Goal: Task Accomplishment & Management: Manage account settings

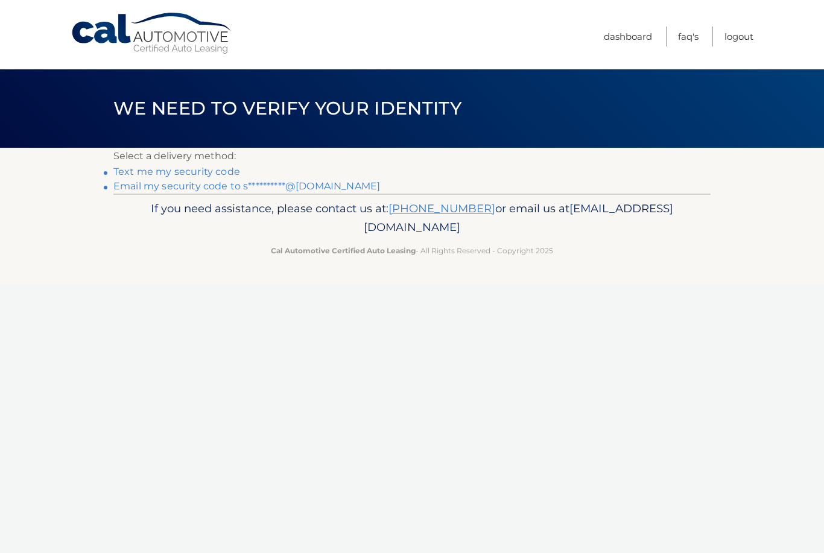
click at [293, 187] on link "**********" at bounding box center [246, 185] width 267 height 11
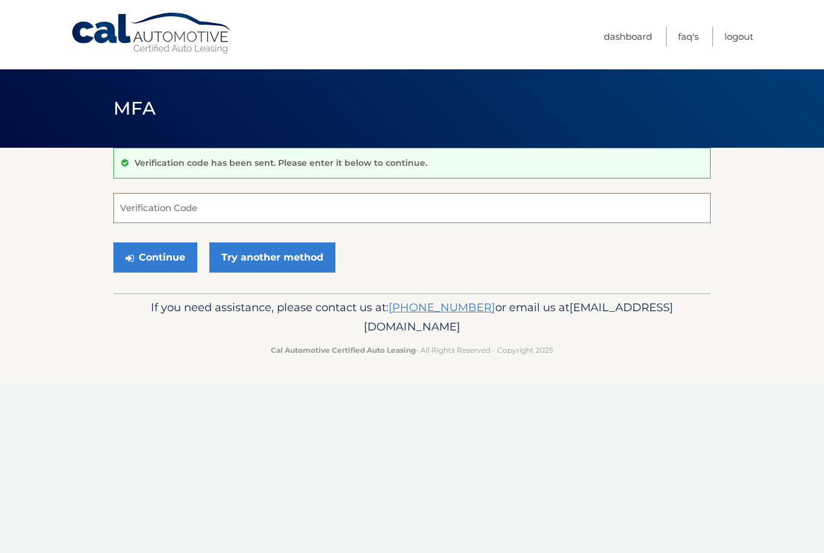
click at [177, 213] on input "Verification Code" at bounding box center [411, 208] width 597 height 30
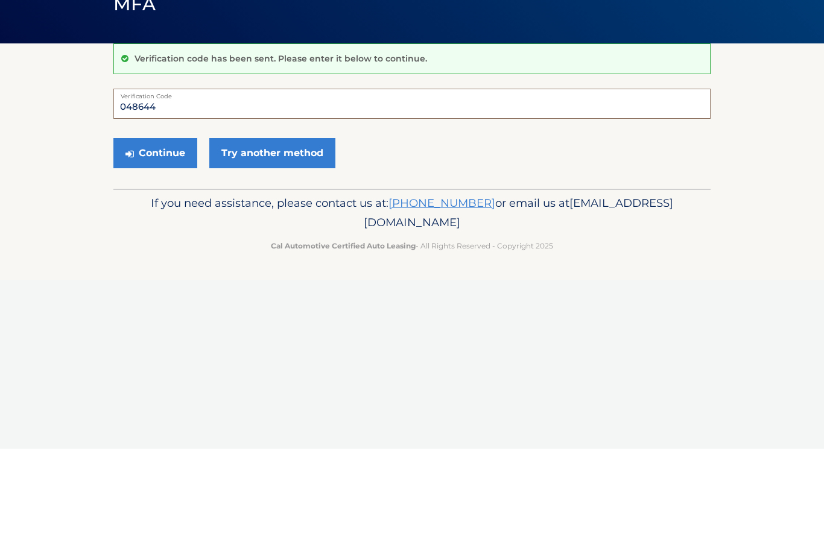
type input "048644"
click at [169, 242] on button "Continue" at bounding box center [155, 257] width 84 height 30
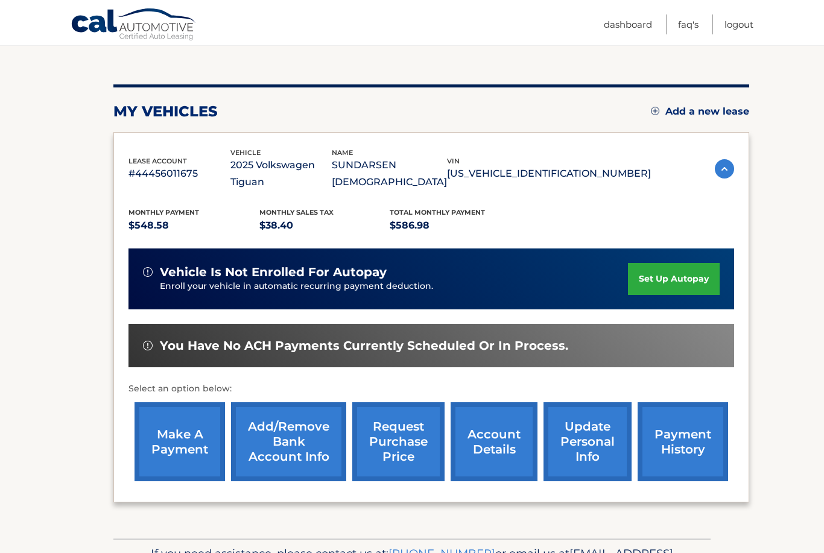
scroll to position [136, 0]
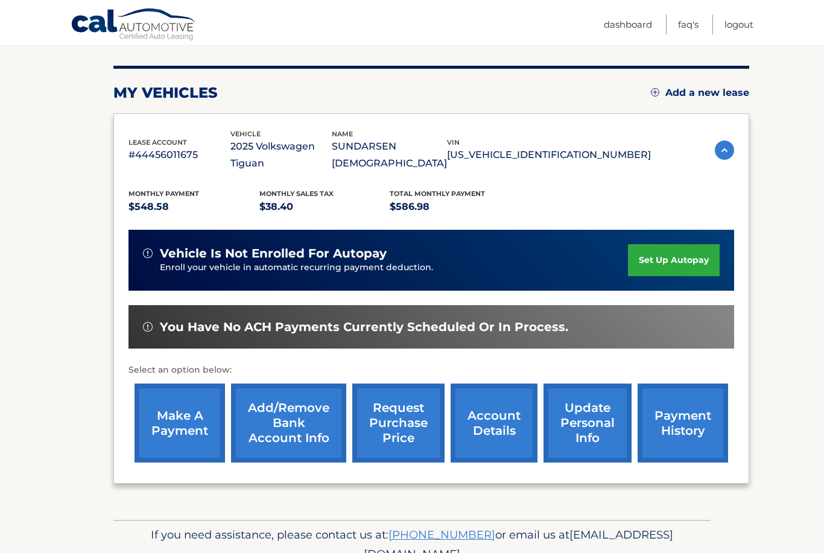
click at [678, 244] on link "set up autopay" at bounding box center [674, 260] width 92 height 32
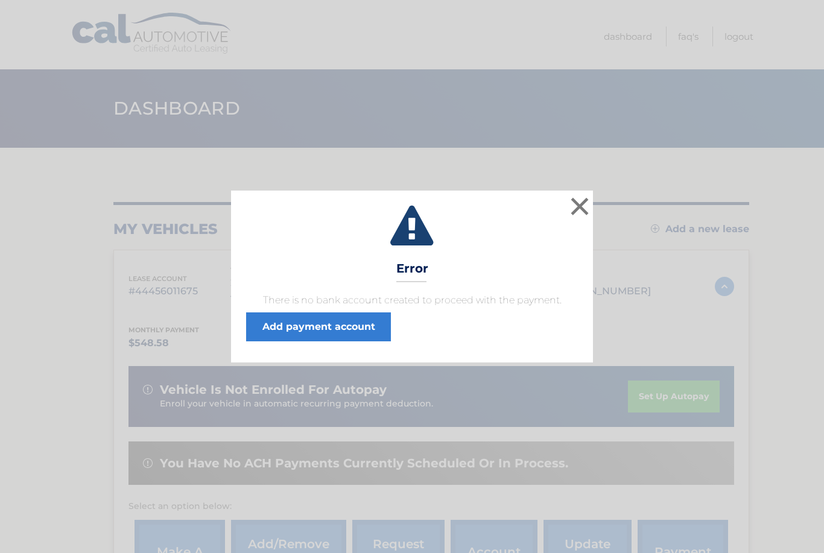
click at [350, 326] on link "Add payment account" at bounding box center [318, 326] width 145 height 29
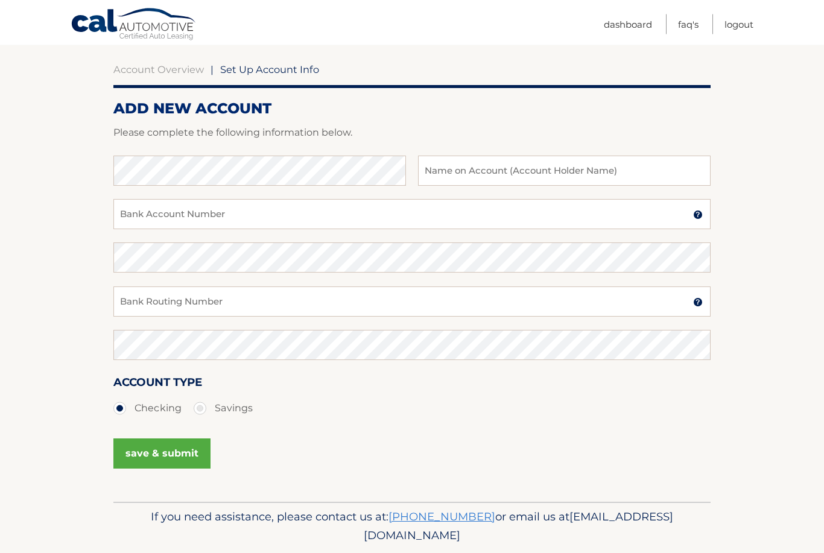
scroll to position [106, 0]
click at [565, 165] on input "text" at bounding box center [564, 171] width 293 height 30
type input "Sundarsen Vishnu"
click at [150, 215] on input "Bank Account Number" at bounding box center [411, 214] width 597 height 30
click at [204, 214] on input "Bank Account Number" at bounding box center [411, 214] width 597 height 30
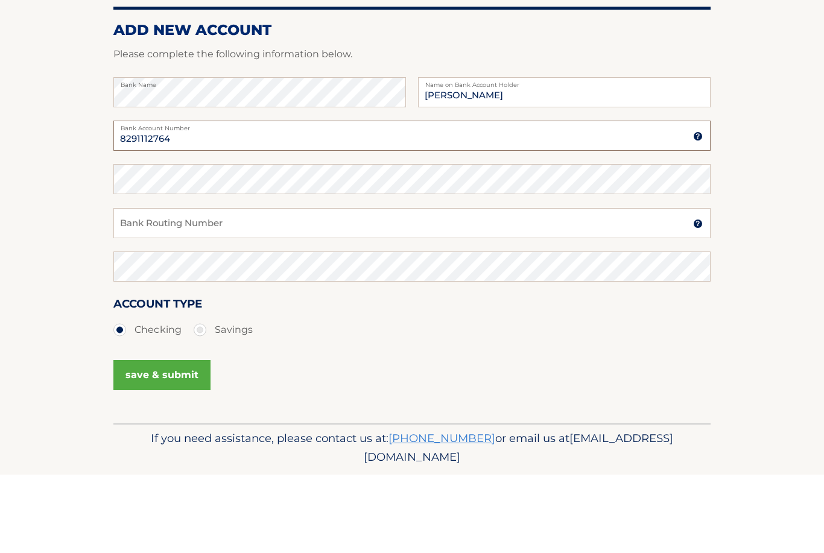
type input "8291112764"
click at [695, 210] on img at bounding box center [698, 215] width 10 height 10
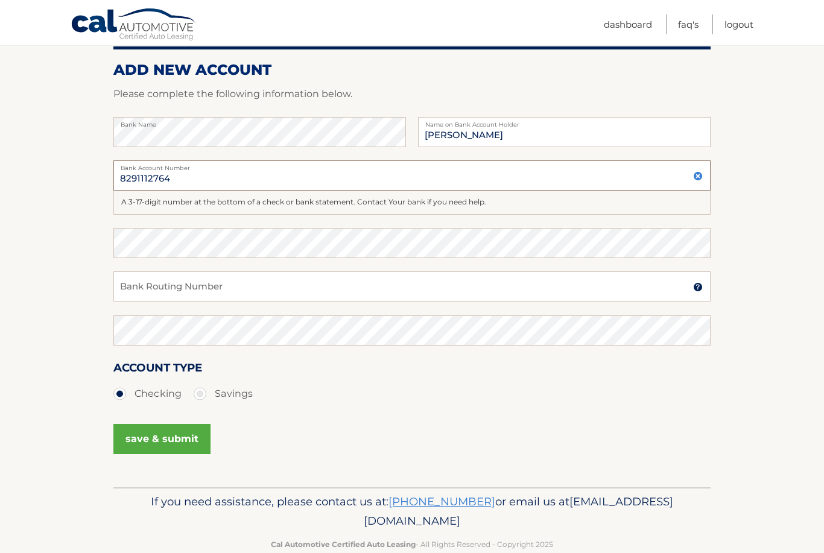
click at [700, 181] on input "8291112764" at bounding box center [411, 175] width 597 height 30
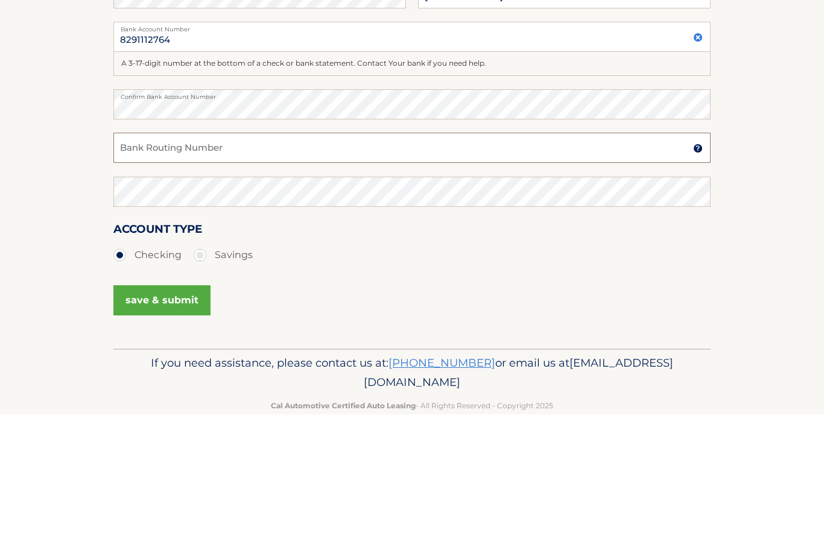
click at [181, 271] on input "Bank Routing Number" at bounding box center [411, 286] width 597 height 30
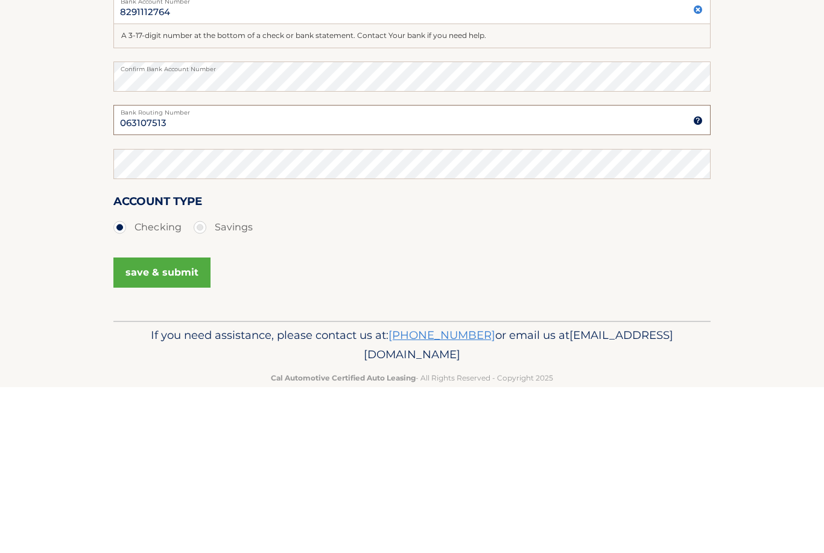
type input "063107513"
click at [211, 382] on label "Savings" at bounding box center [223, 394] width 59 height 24
click at [211, 382] on input "Savings" at bounding box center [204, 391] width 12 height 19
radio input "true"
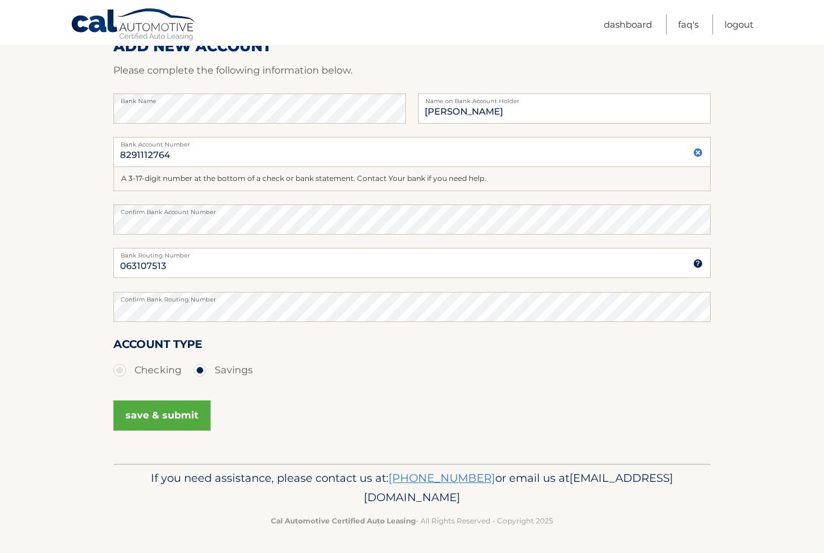
click at [156, 414] on button "save & submit" at bounding box center [161, 416] width 97 height 30
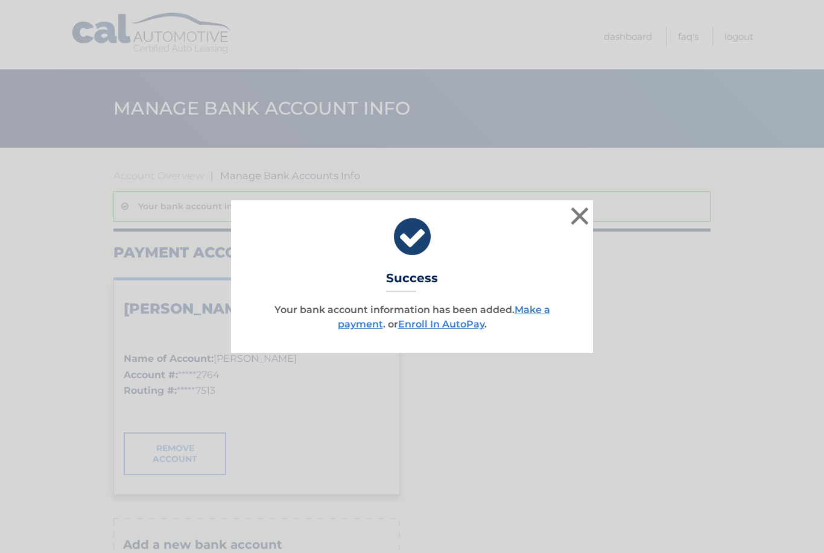
click at [573, 222] on button "×" at bounding box center [580, 216] width 24 height 24
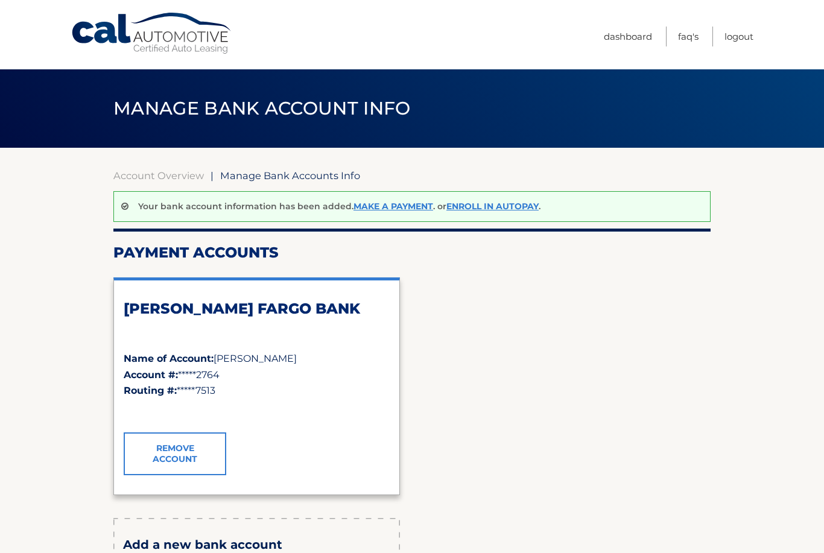
click at [491, 206] on link "Enroll In AutoPay" at bounding box center [492, 206] width 92 height 11
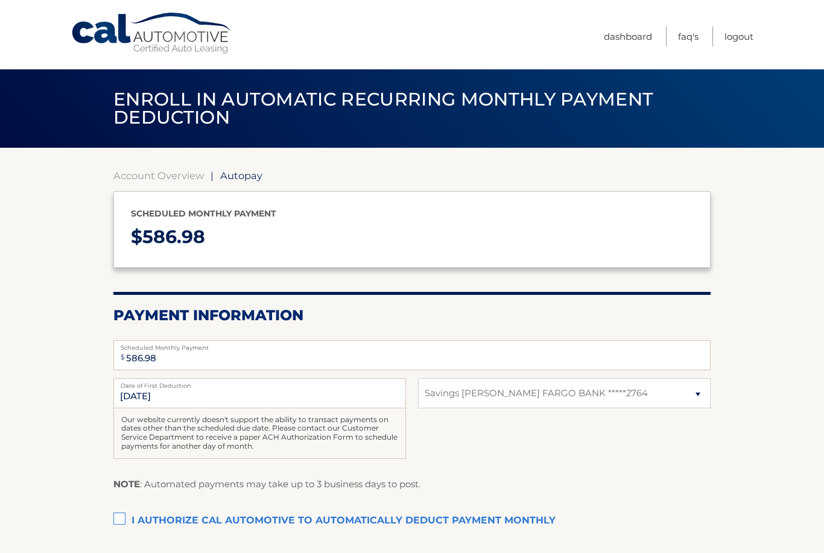
select select "MzU0ZDg2M2UtMWQ4Ni00ZWZmLWE0NmYtYzA0NTNiMTgxM2Ji"
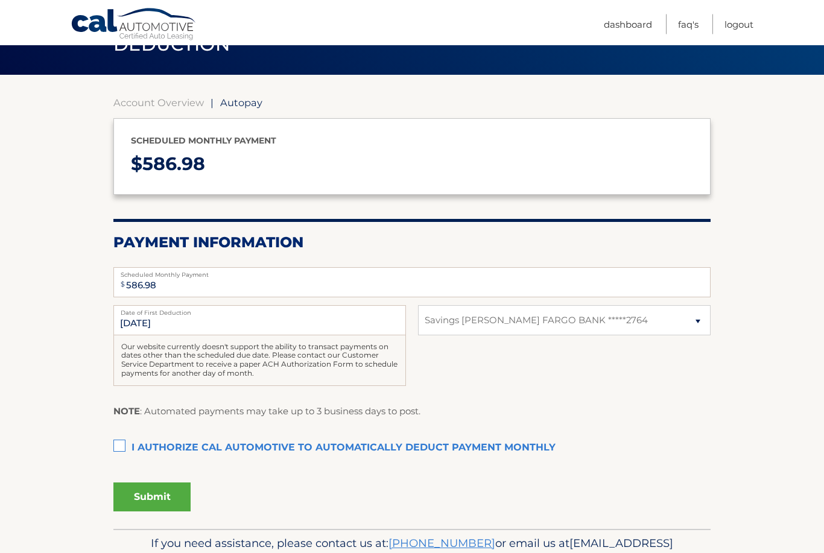
scroll to position [77, 0]
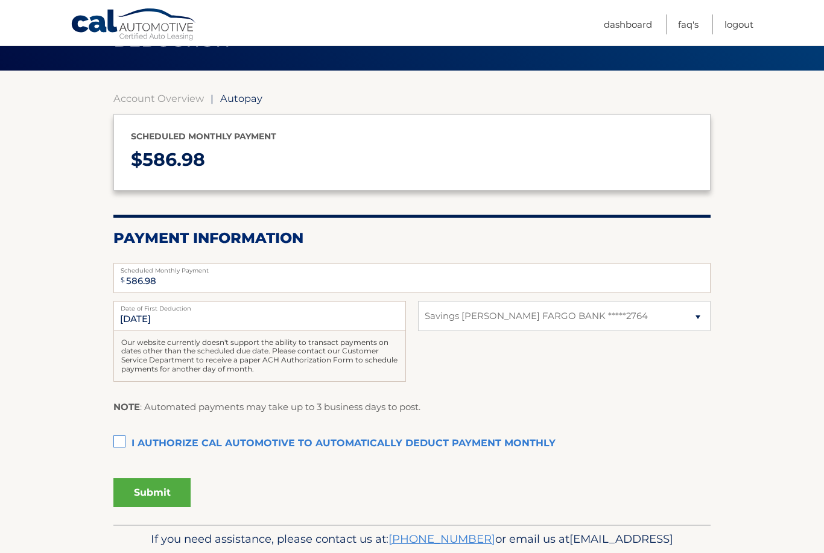
click at [127, 434] on label "I authorize cal automotive to automatically deduct payment monthly This checkbo…" at bounding box center [411, 444] width 597 height 24
click at [0, 0] on input "I authorize cal automotive to automatically deduct payment monthly This checkbo…" at bounding box center [0, 0] width 0 height 0
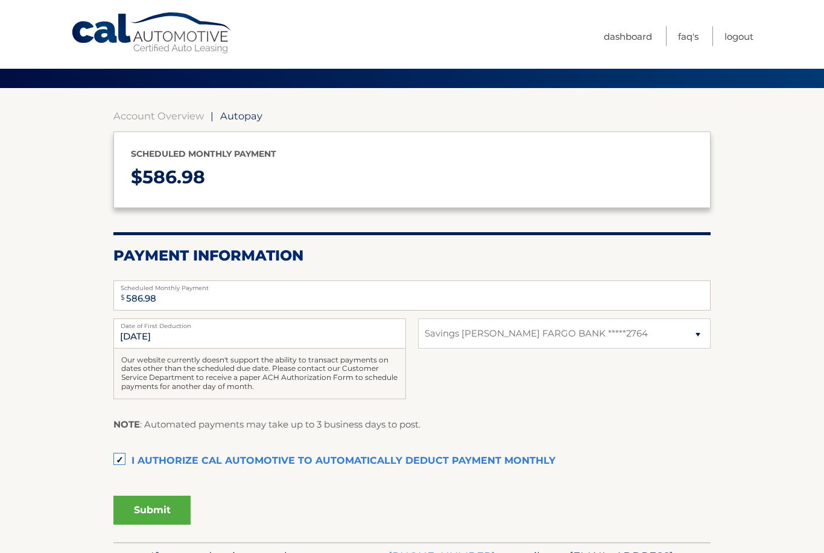
scroll to position [98, 0]
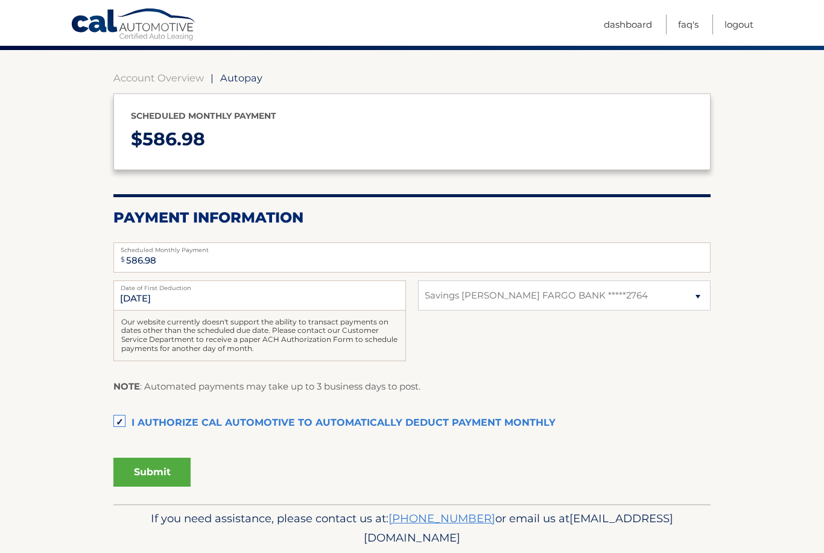
click at [156, 467] on button "Submit" at bounding box center [151, 472] width 77 height 29
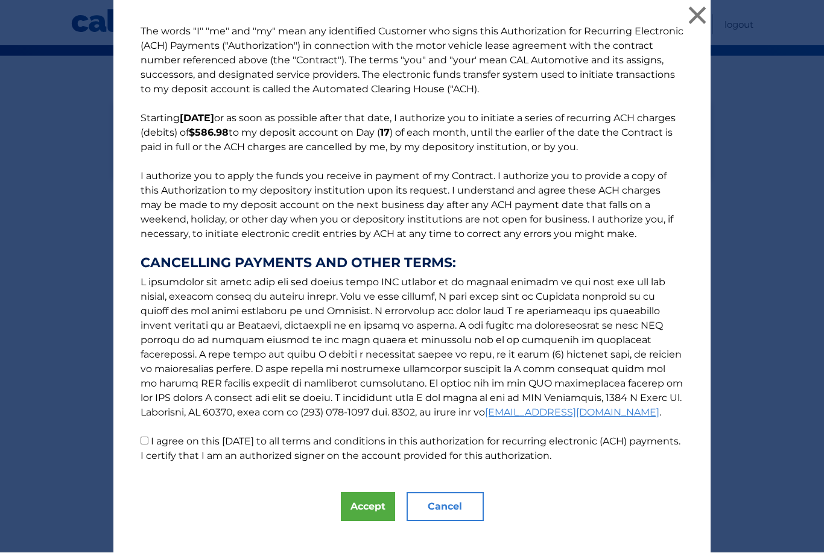
scroll to position [93, 0]
click at [146, 445] on p "The words "I" "me" and "my" mean any identified Customer who signs this Authori…" at bounding box center [411, 244] width 567 height 439
click at [153, 450] on label "I agree on this 09/16/2025 to all terms and conditions in this authorization fo…" at bounding box center [411, 449] width 540 height 26
click at [148, 445] on input "I agree on this 09/16/2025 to all terms and conditions in this authorization fo…" at bounding box center [145, 441] width 8 height 8
checkbox input "true"
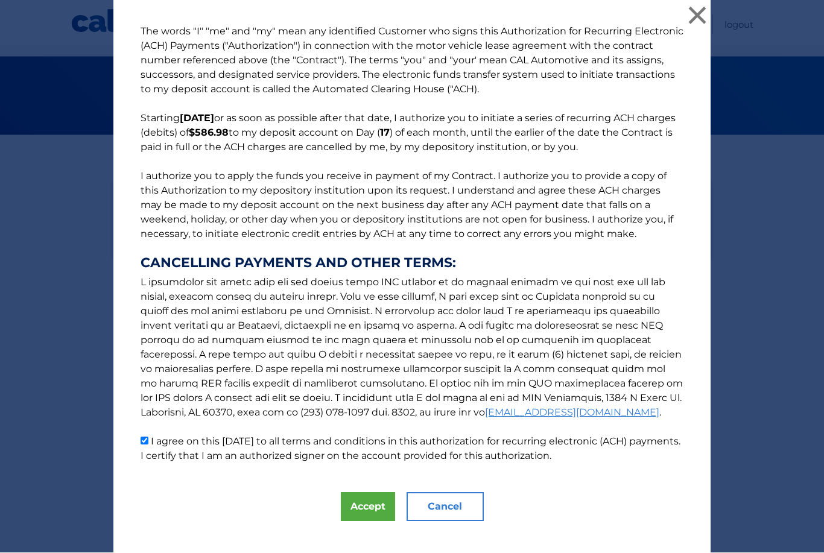
scroll to position [0, 0]
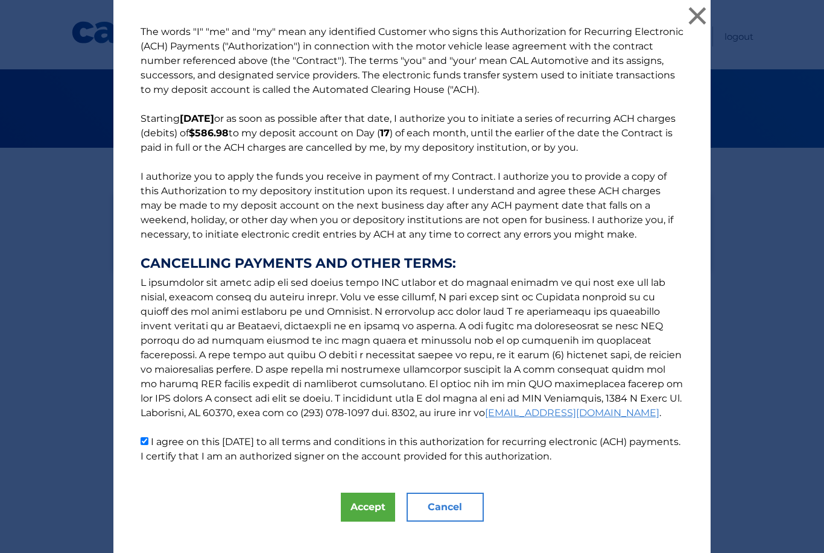
click at [370, 504] on button "Accept" at bounding box center [368, 507] width 54 height 29
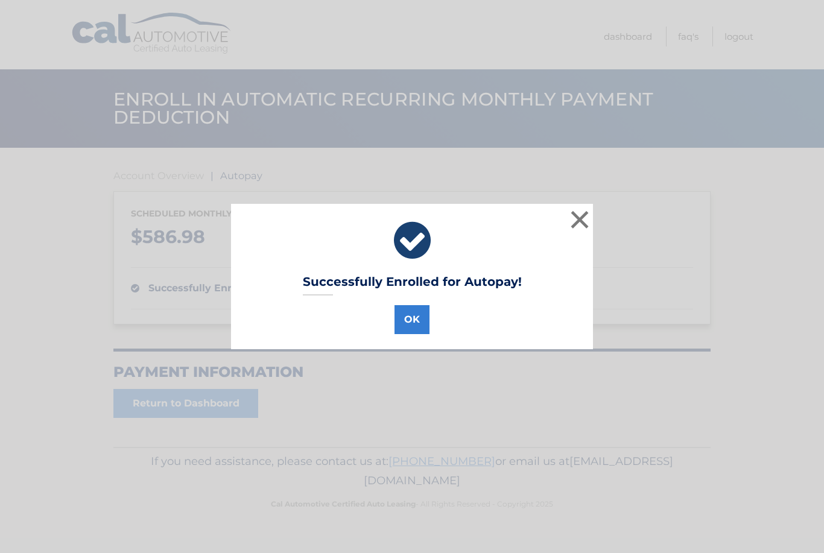
click at [414, 318] on button "OK" at bounding box center [411, 319] width 35 height 29
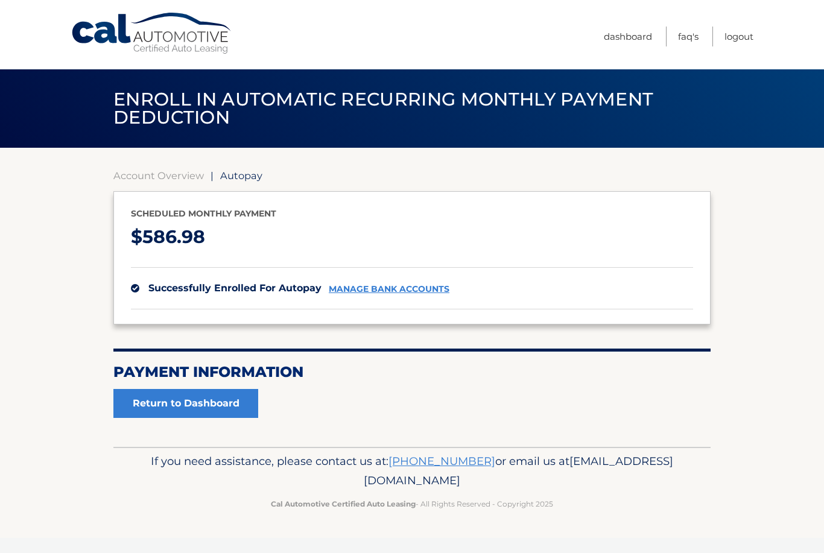
click at [176, 399] on link "Return to Dashboard" at bounding box center [185, 403] width 145 height 29
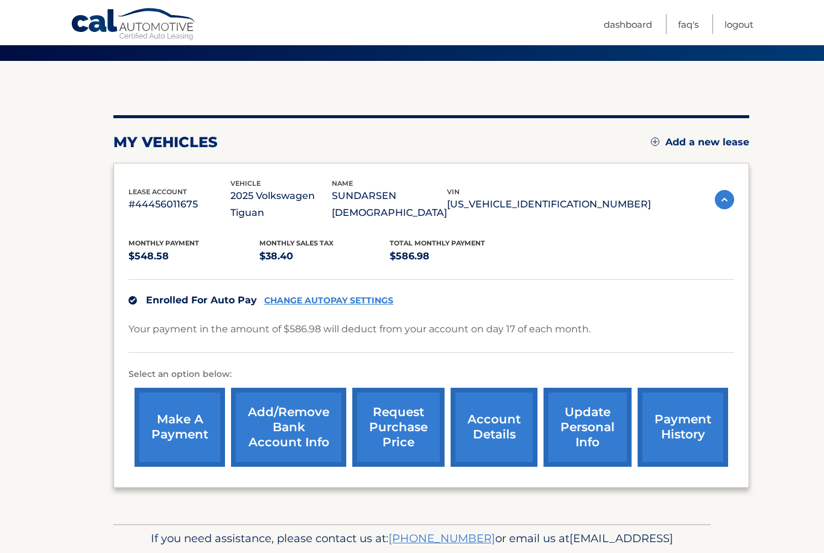
scroll to position [91, 0]
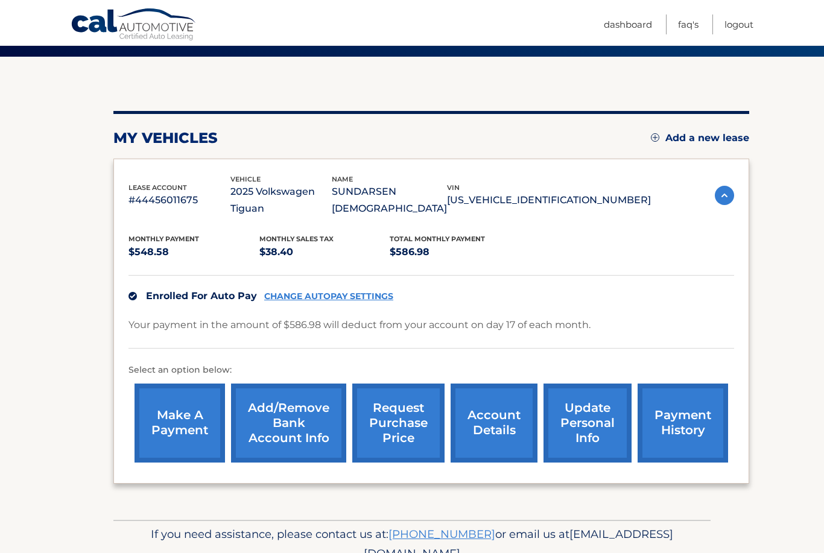
click at [683, 403] on link "payment history" at bounding box center [683, 423] width 90 height 79
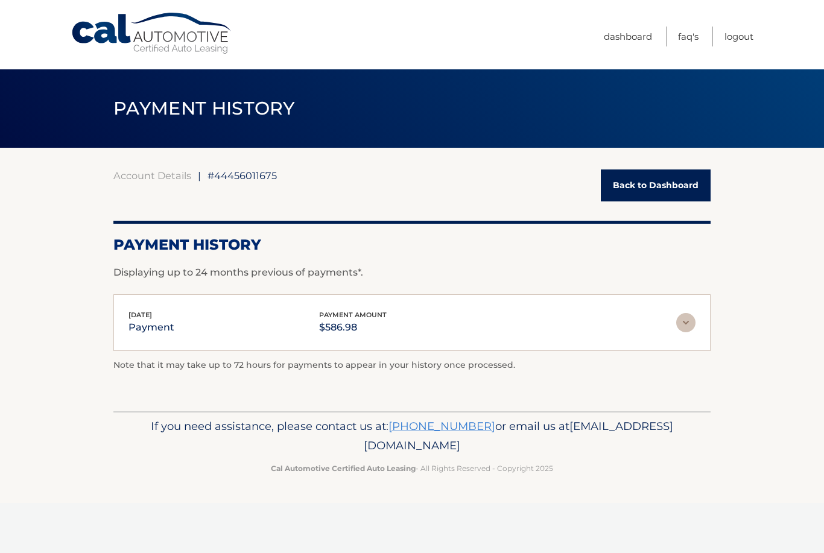
click at [664, 185] on link "Back to Dashboard" at bounding box center [656, 186] width 110 height 32
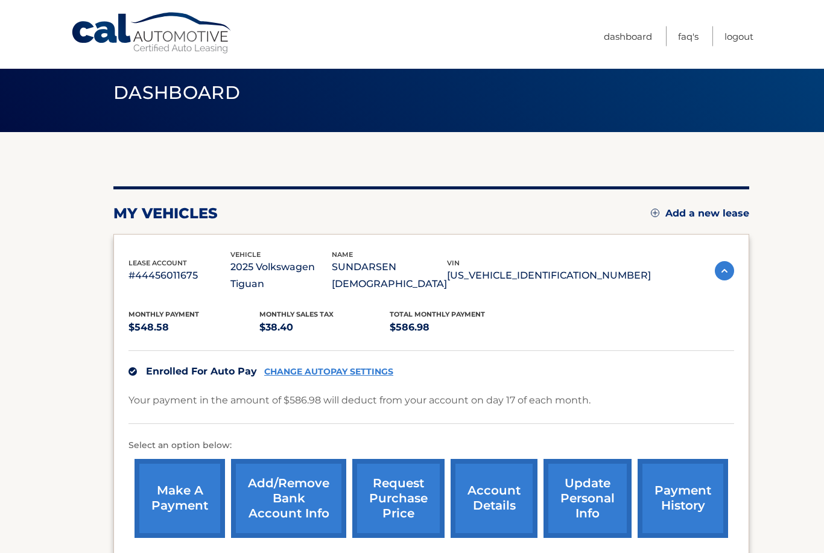
scroll to position [91, 0]
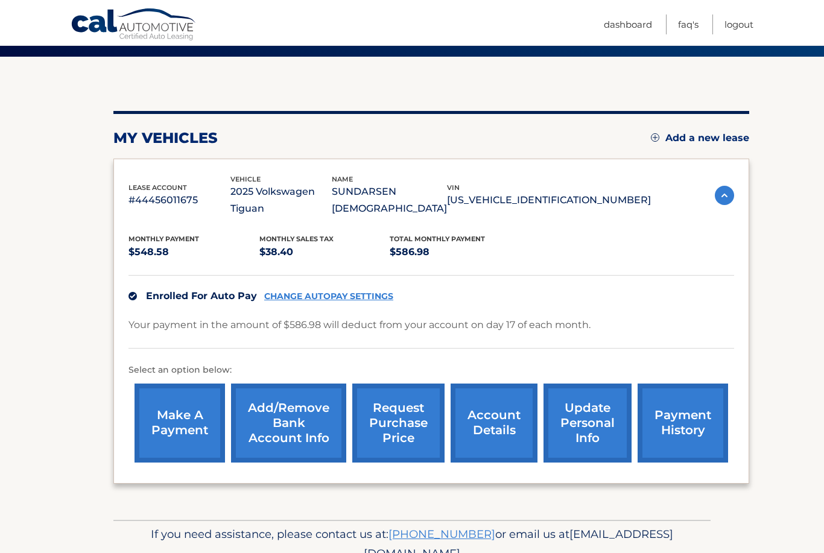
click at [745, 25] on link "Logout" at bounding box center [738, 24] width 29 height 20
